Goal: Check status: Verify the current state of an ongoing process or item

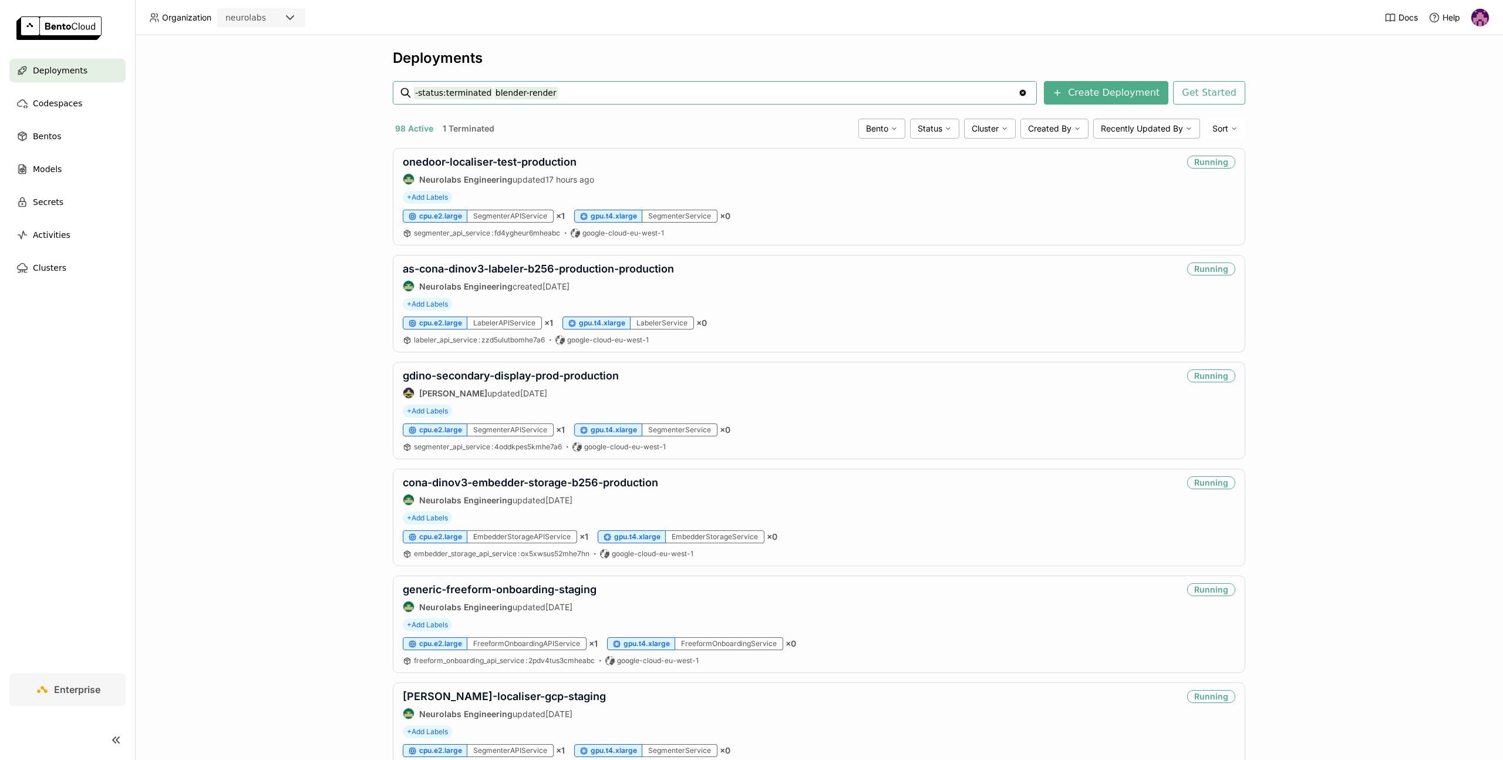
type input "-status:terminated blender-render"
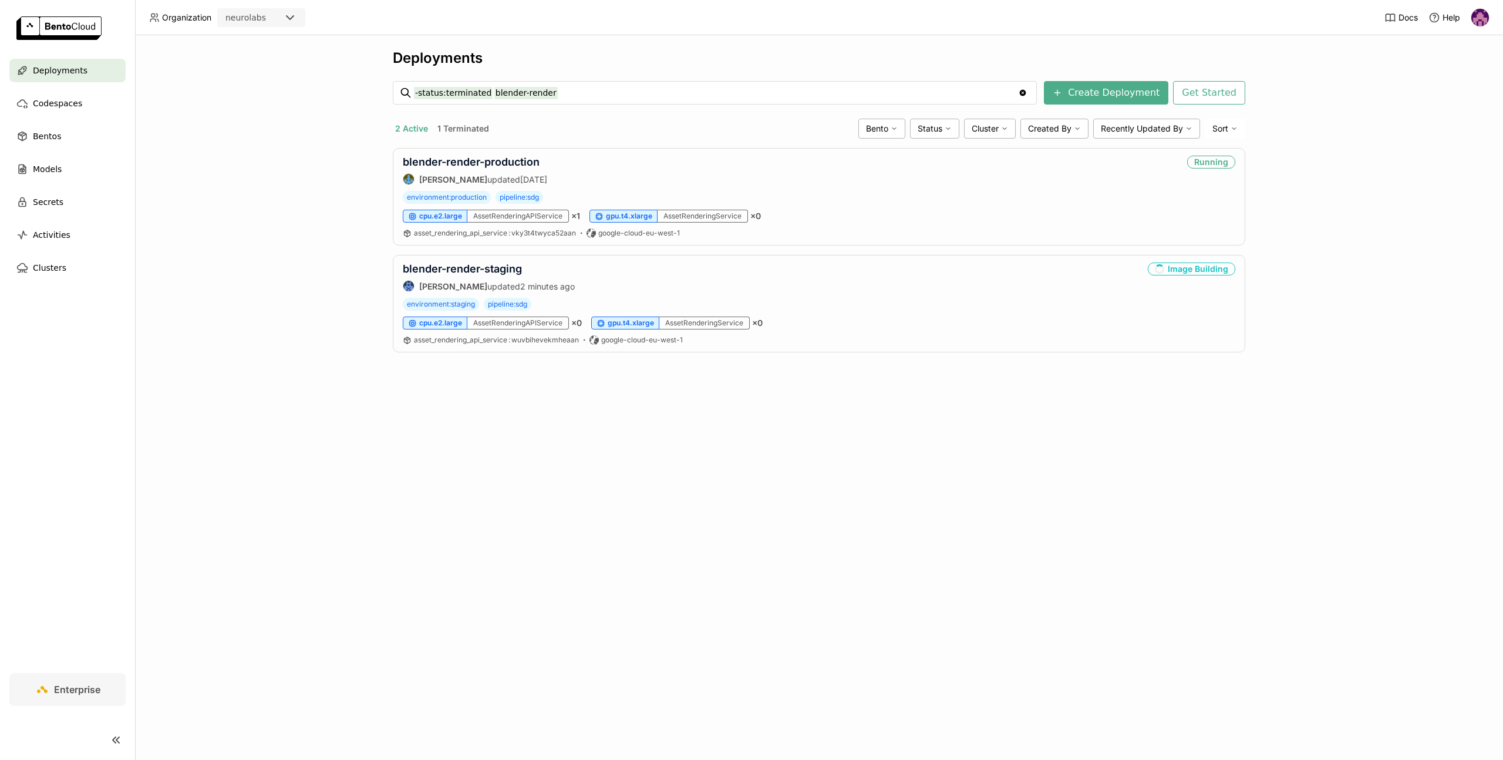
click at [1108, 527] on div "Deployments -status:terminated blender-render -status:terminated blender-render…" at bounding box center [819, 397] width 1368 height 725
click at [484, 263] on link "blender-render-production" at bounding box center [471, 268] width 137 height 12
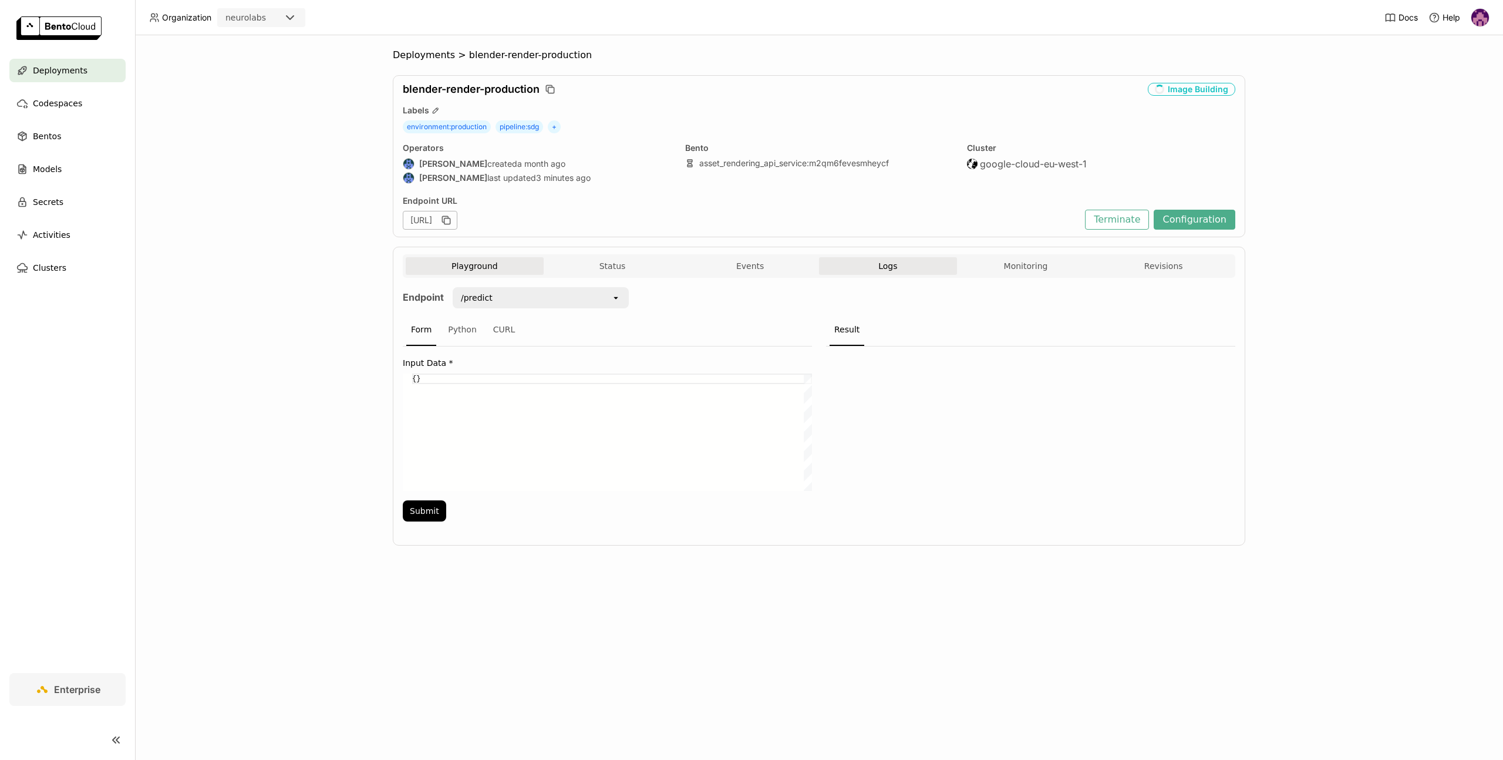
click at [880, 267] on span "Logs" at bounding box center [888, 266] width 19 height 11
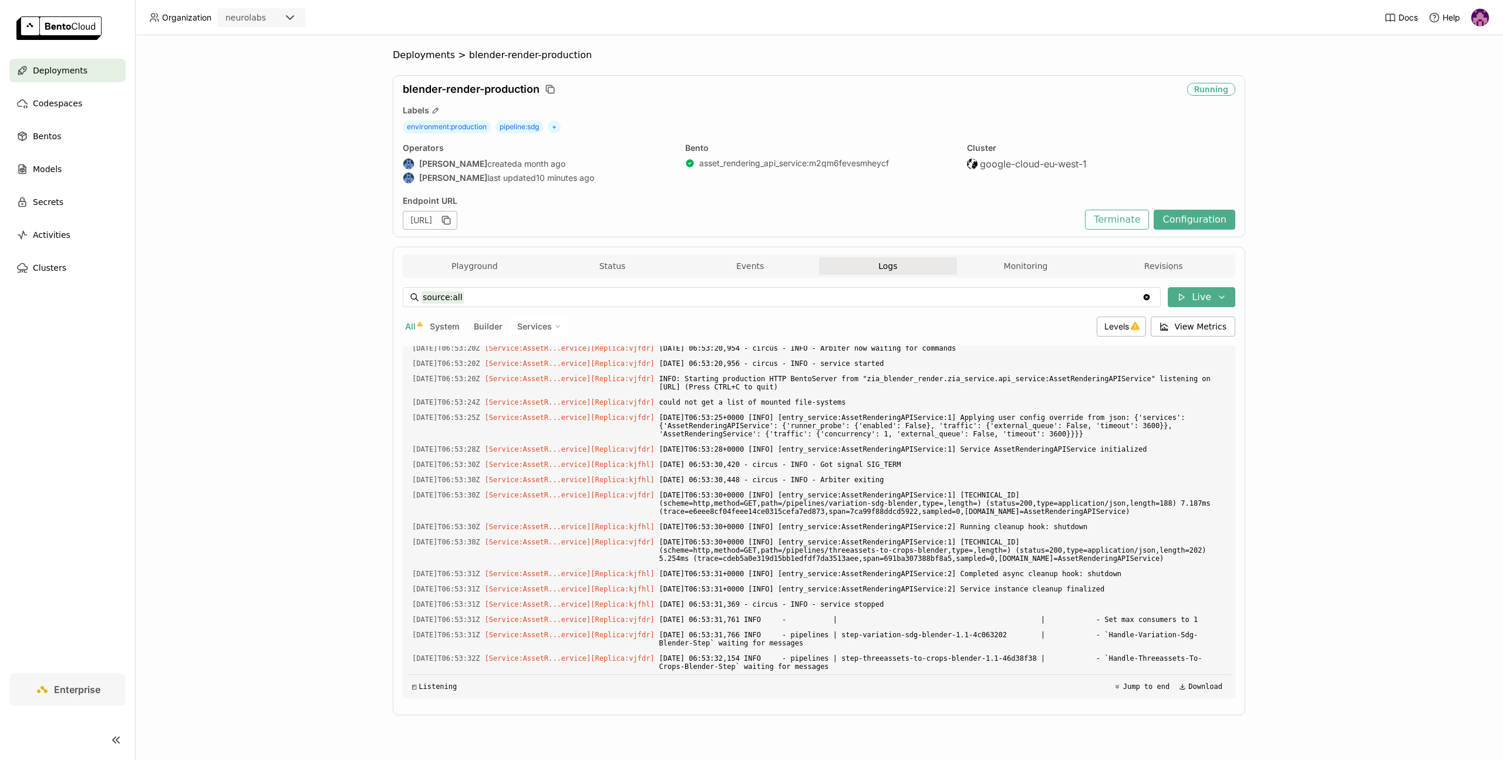
scroll to position [8444, 0]
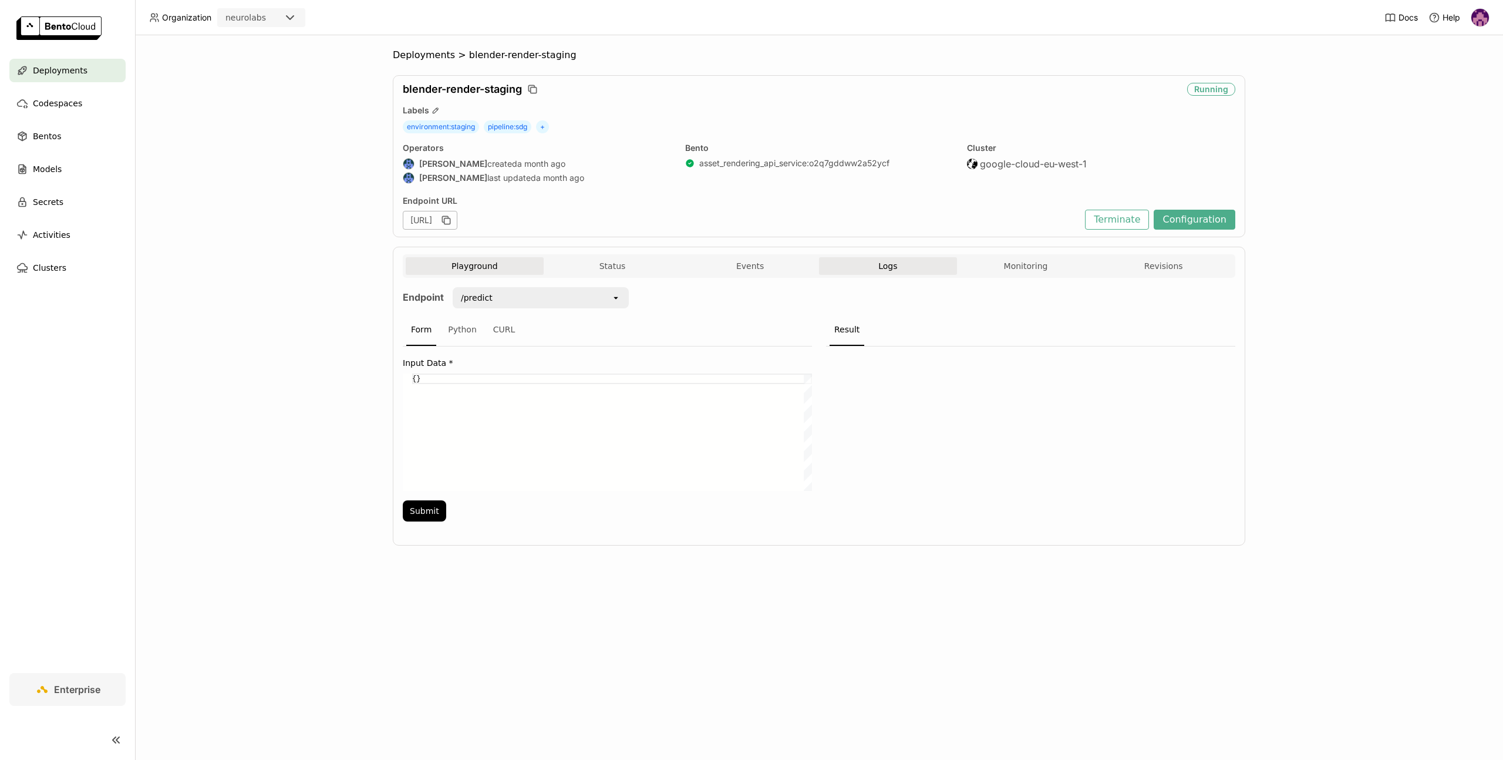
click at [915, 263] on button "Logs" at bounding box center [888, 266] width 138 height 18
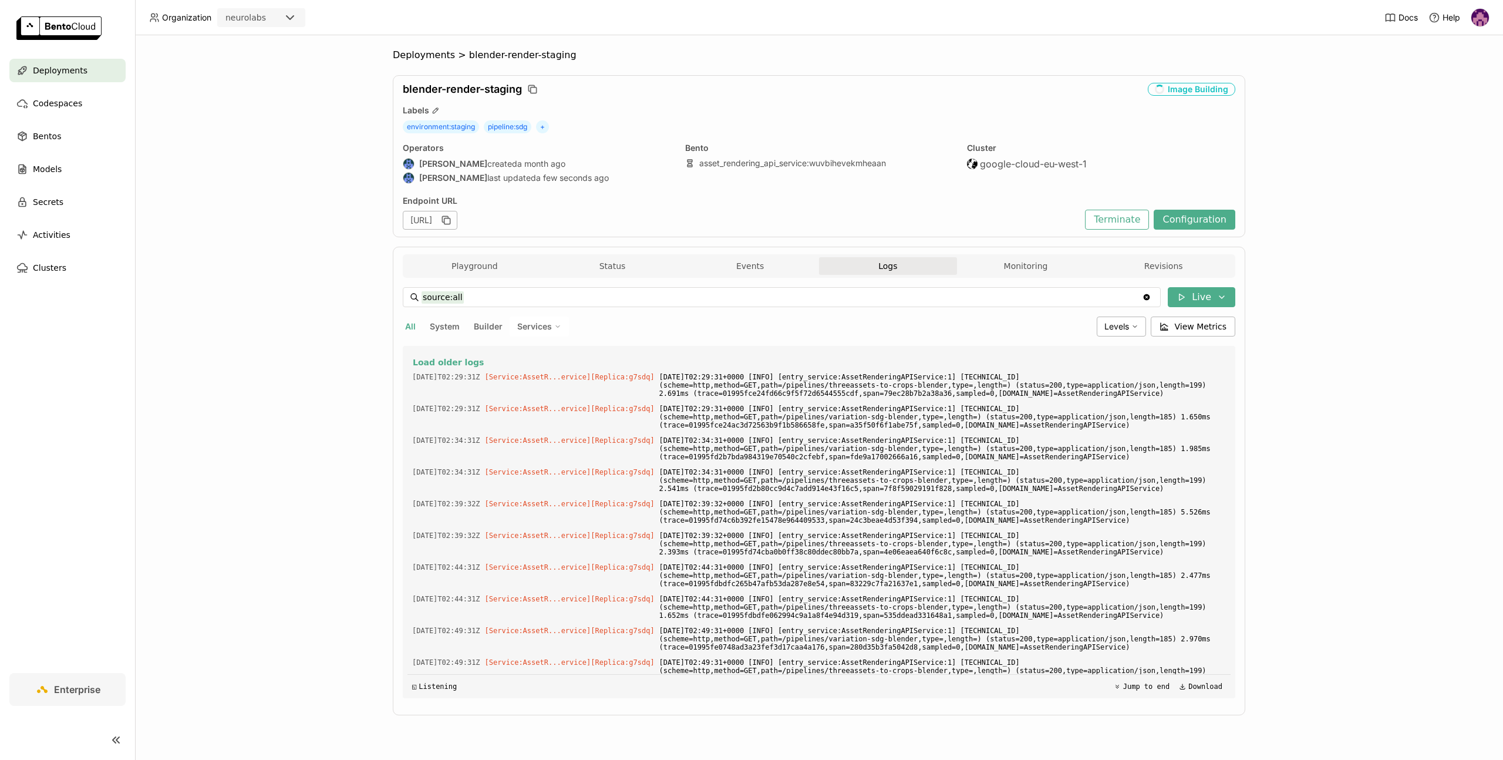
scroll to position [3277, 0]
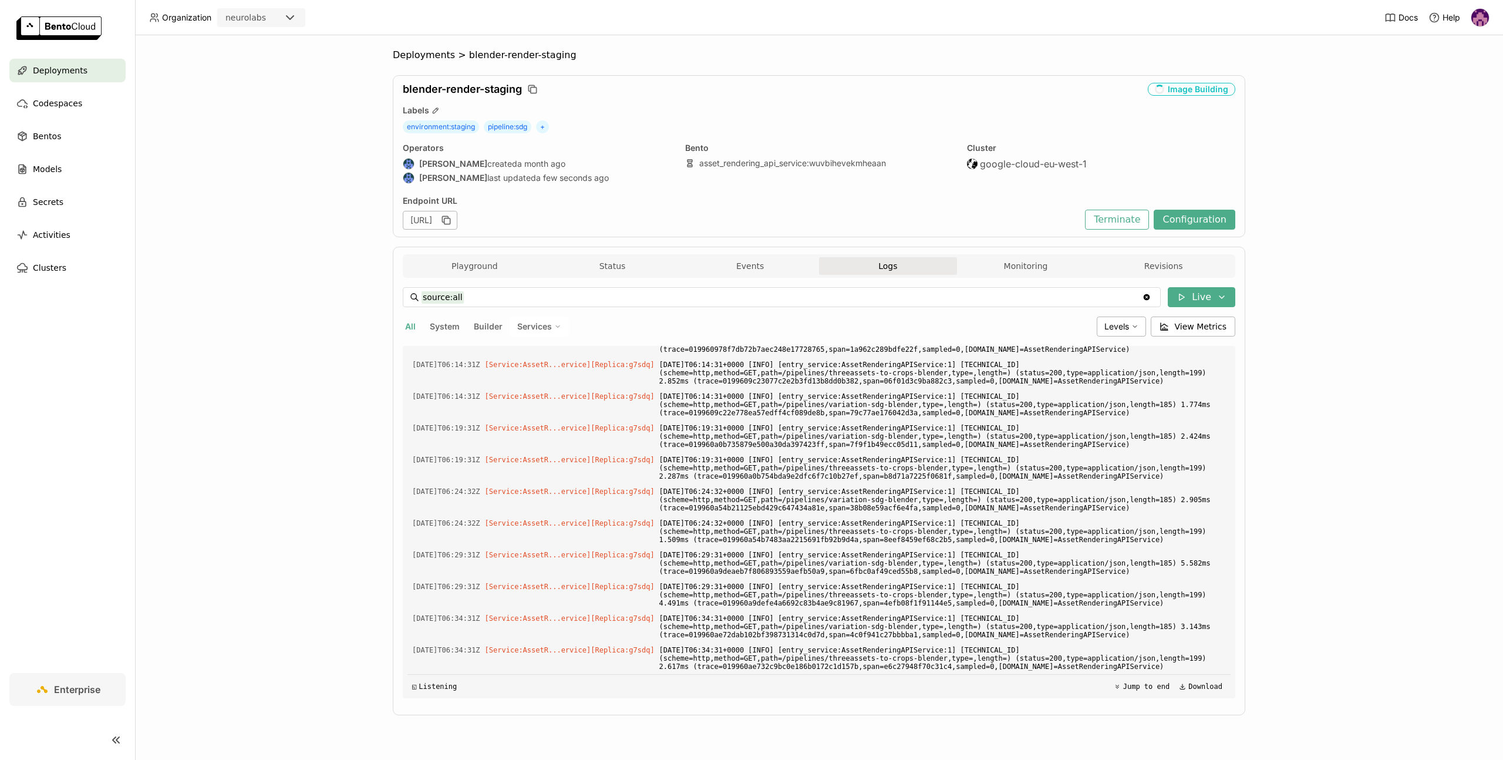
click at [873, 267] on button "Logs" at bounding box center [888, 266] width 138 height 18
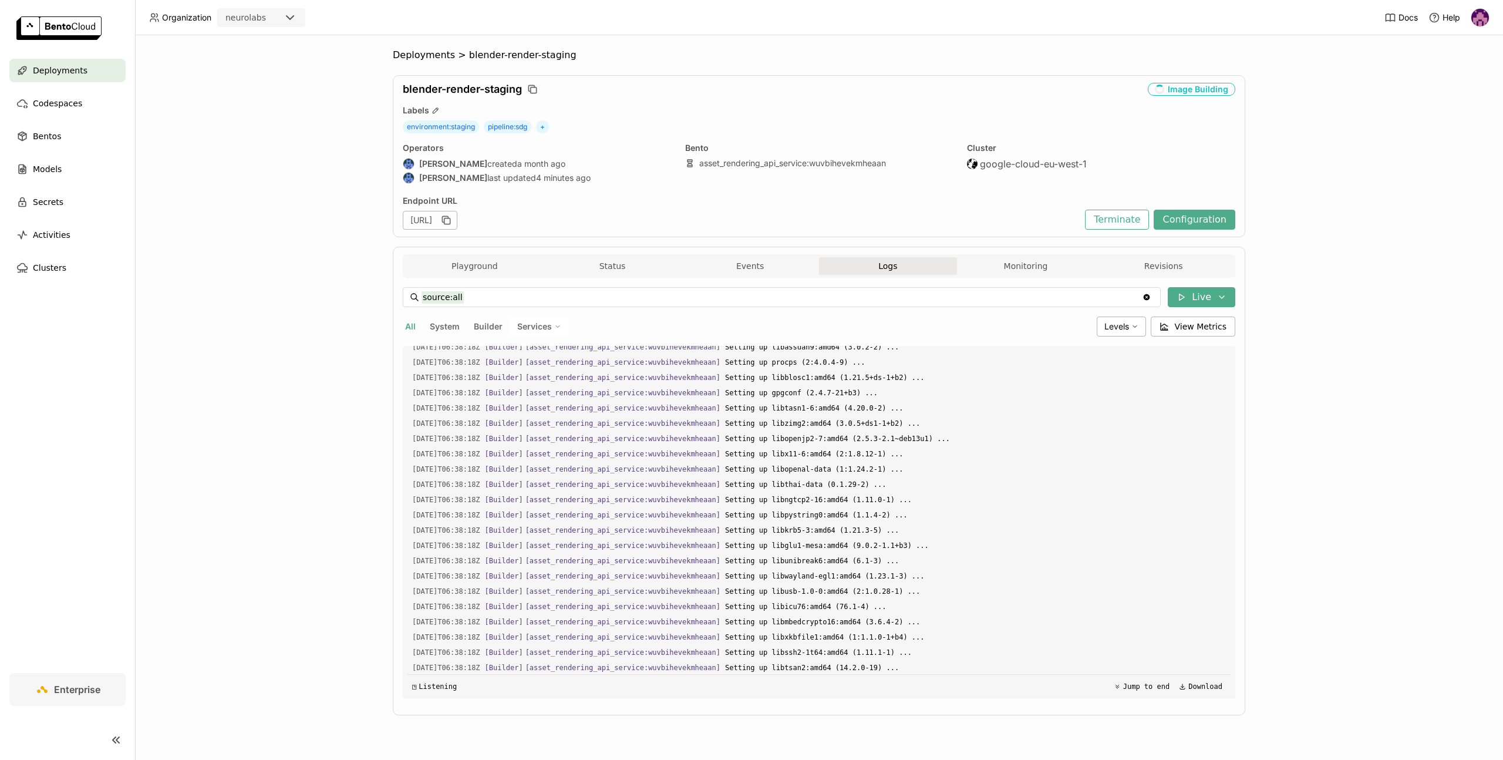
scroll to position [12638, 0]
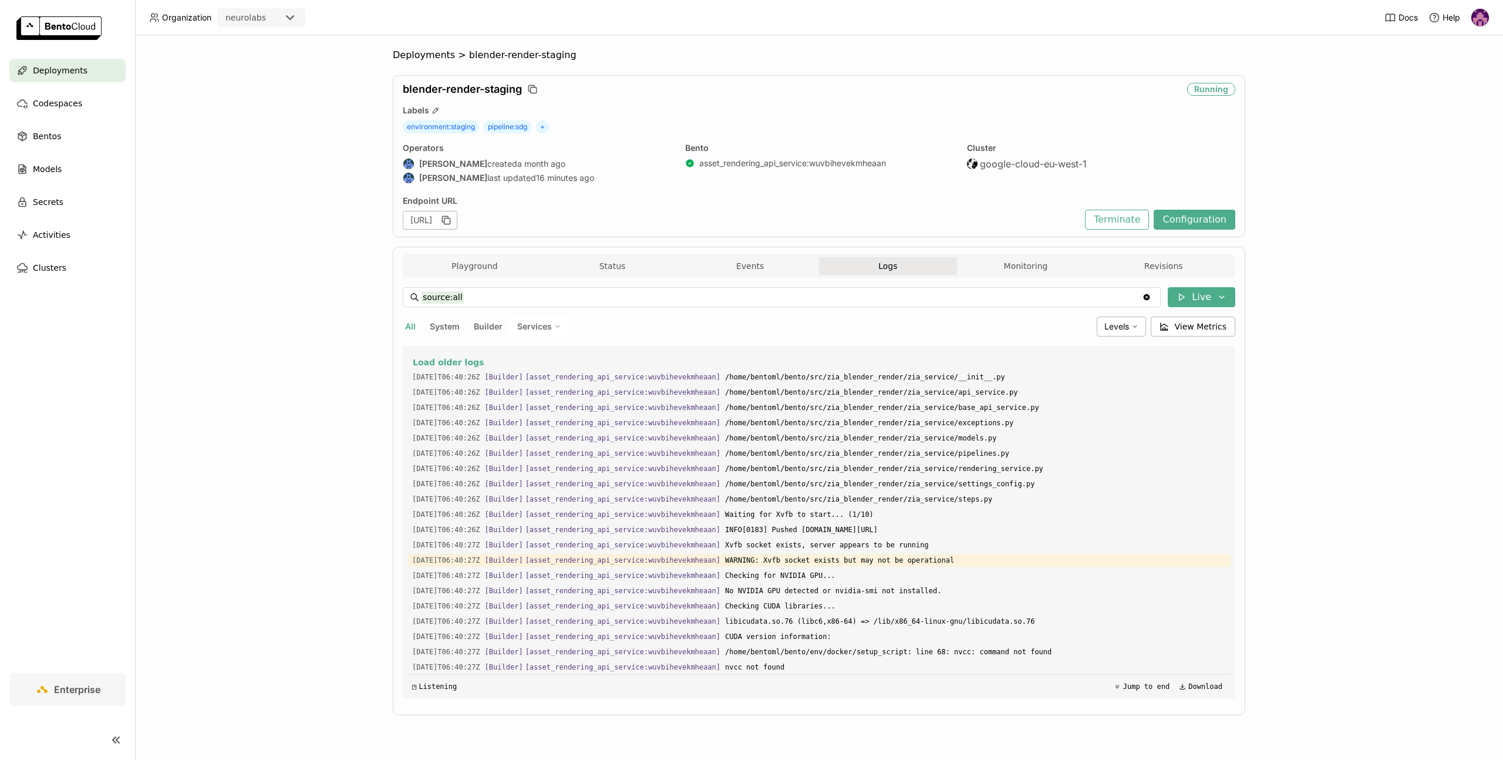
scroll to position [1686, 0]
